Goal: Navigation & Orientation: Find specific page/section

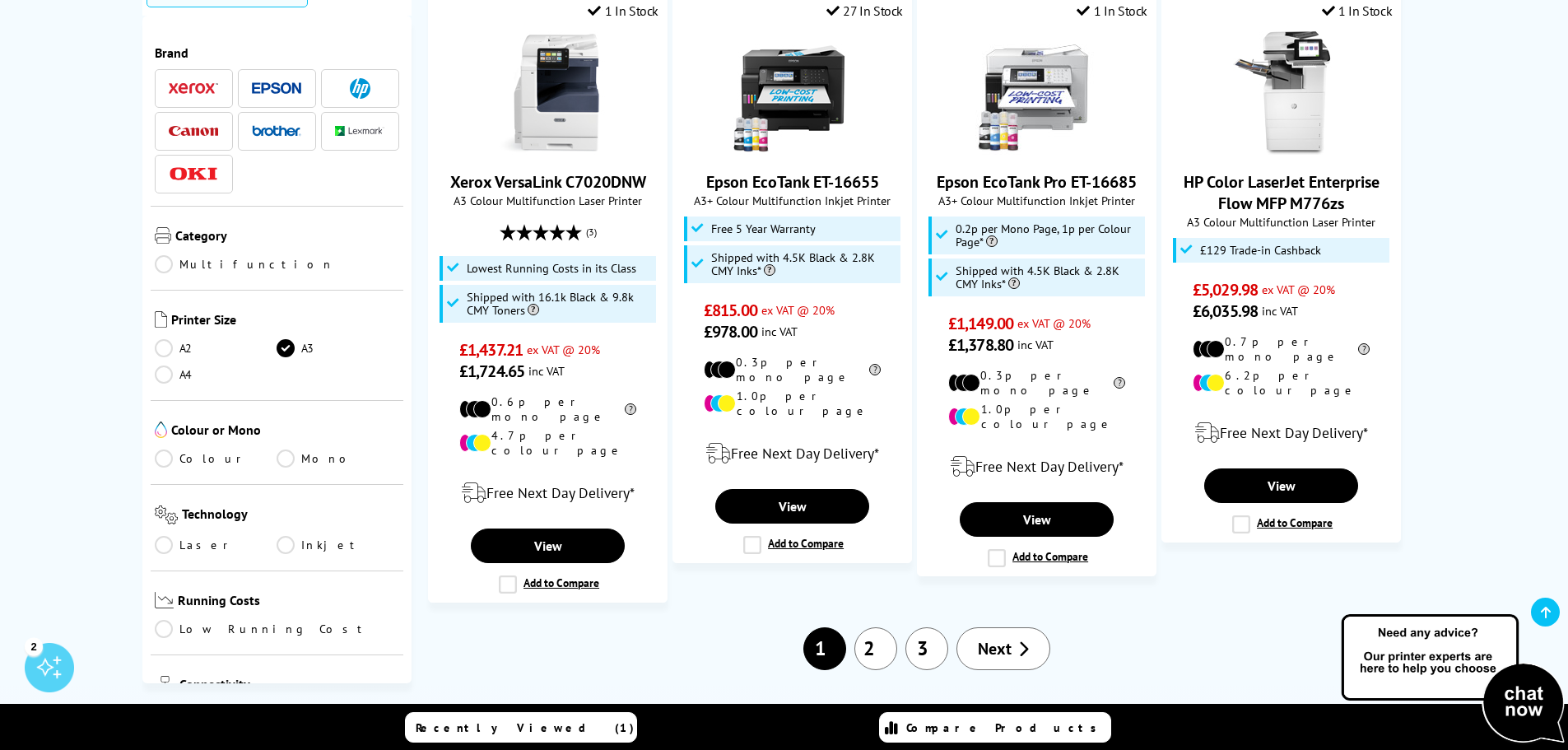
scroll to position [1812, 0]
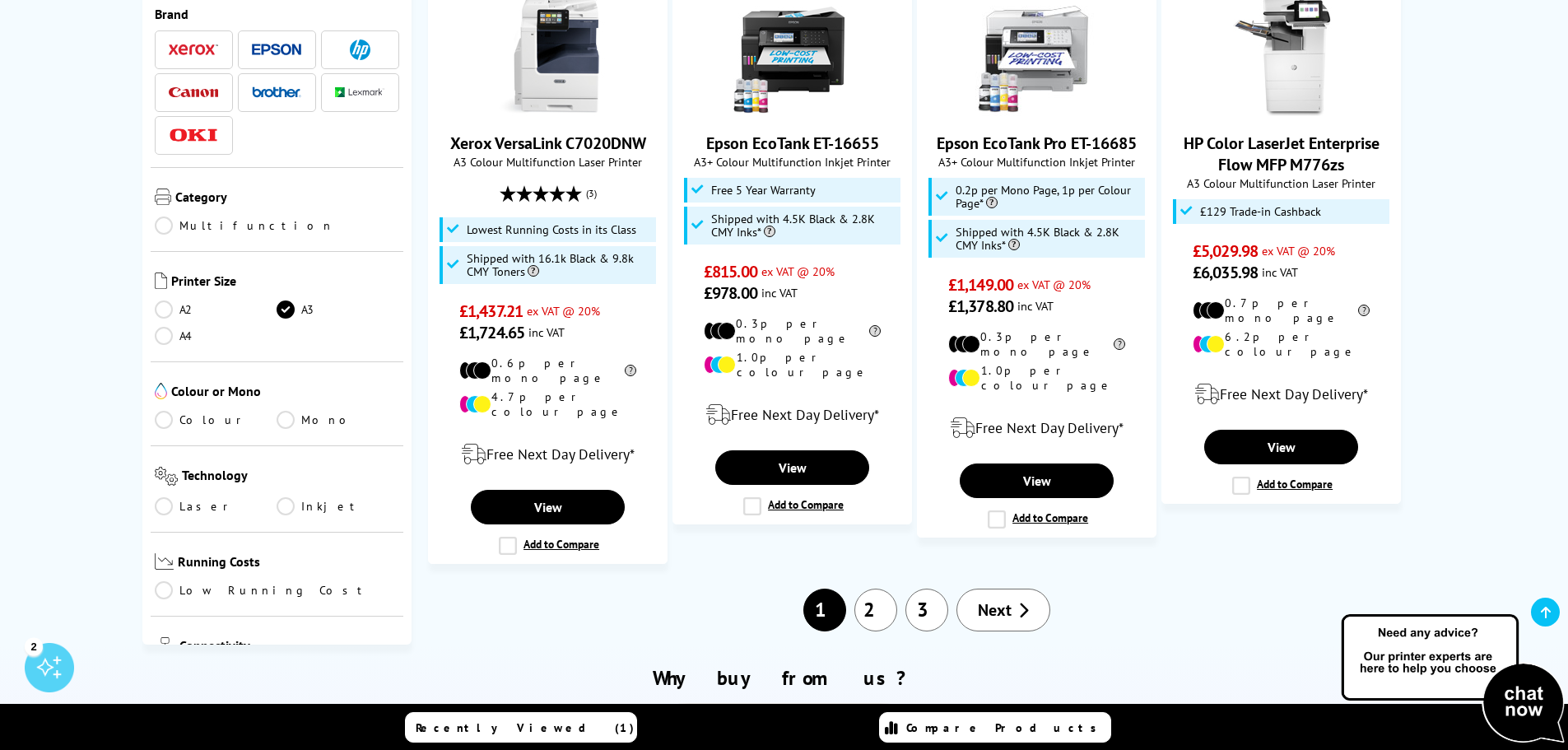
click at [880, 589] on link "2" at bounding box center [876, 610] width 43 height 43
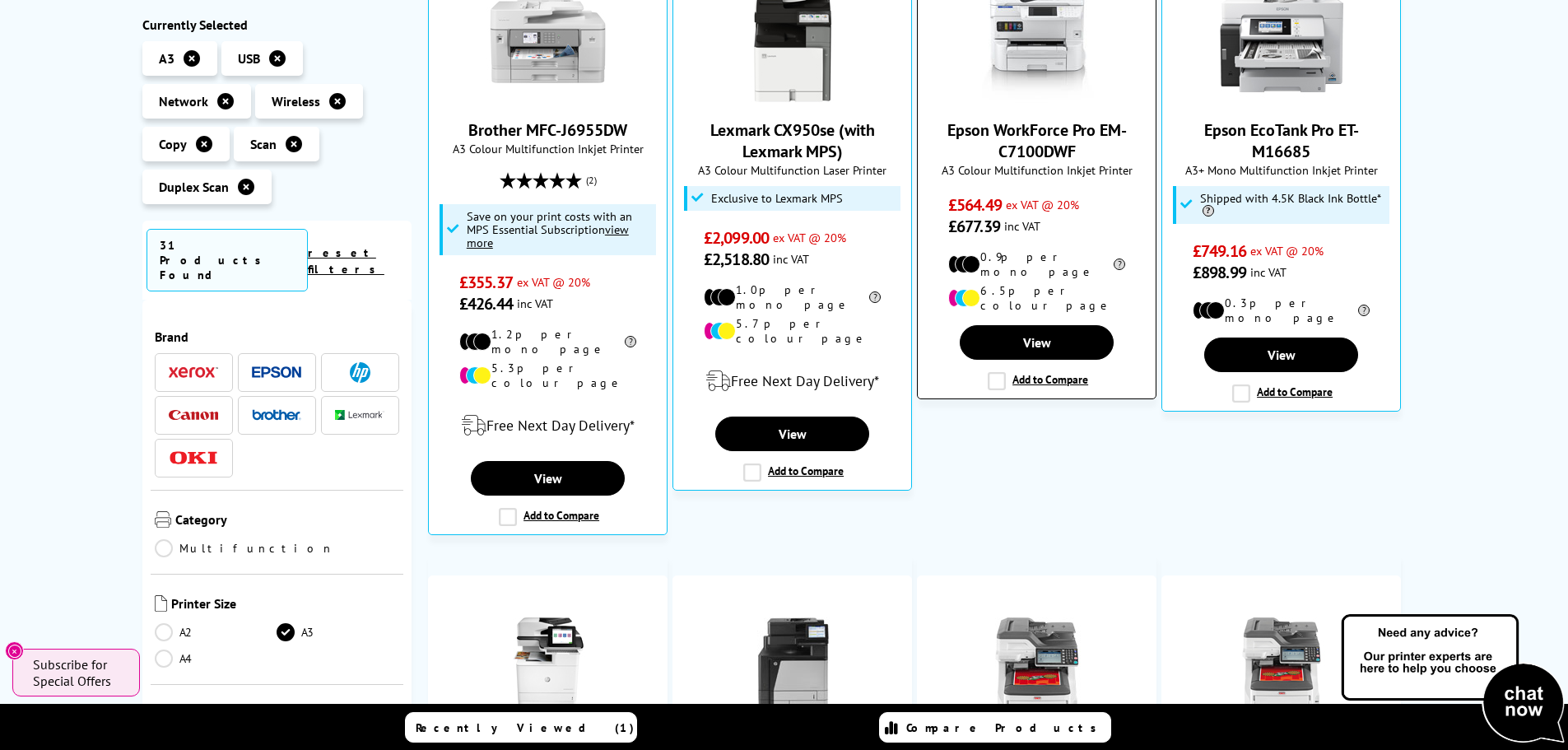
scroll to position [659, 0]
